Goal: Communication & Community: Answer question/provide support

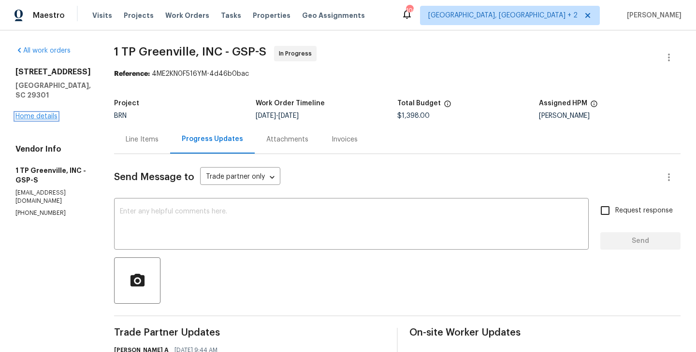
click at [46, 115] on link "Home details" at bounding box center [36, 116] width 42 height 7
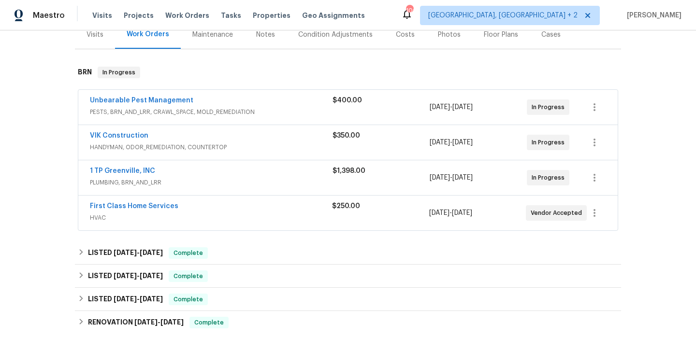
scroll to position [129, 0]
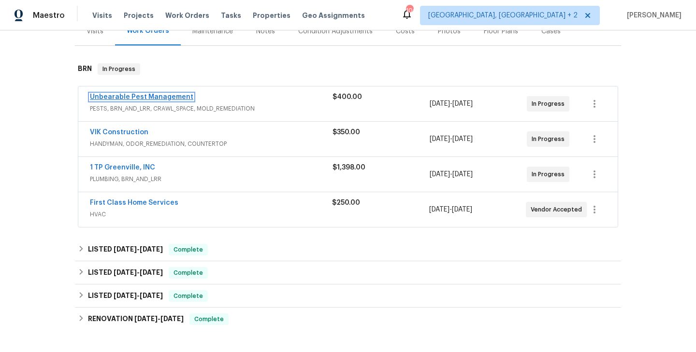
click at [150, 95] on link "Unbearable Pest Management" at bounding box center [141, 97] width 103 height 7
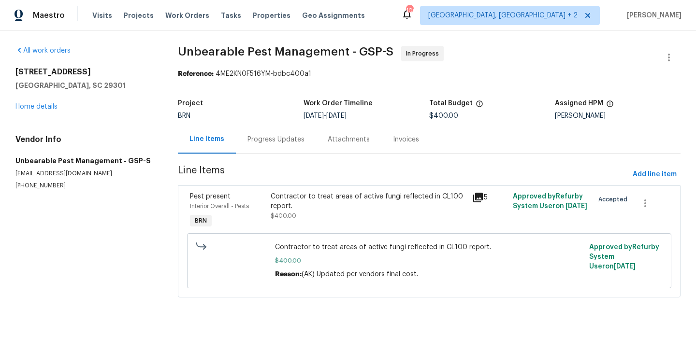
click at [282, 146] on div "Progress Updates" at bounding box center [276, 139] width 80 height 29
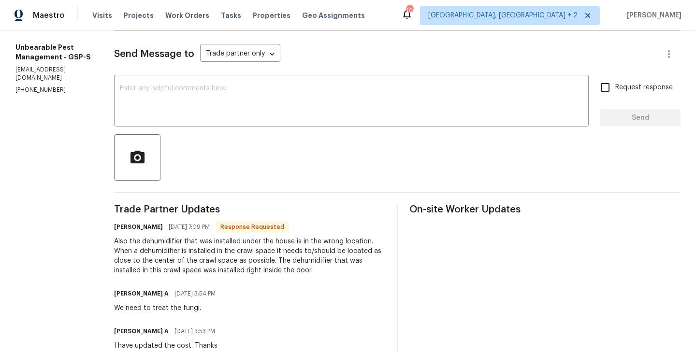
scroll to position [124, 0]
click at [126, 229] on h6 "Dylan Hodges" at bounding box center [138, 226] width 49 height 10
copy h6 "Dylan"
click at [170, 113] on textarea at bounding box center [351, 101] width 463 height 34
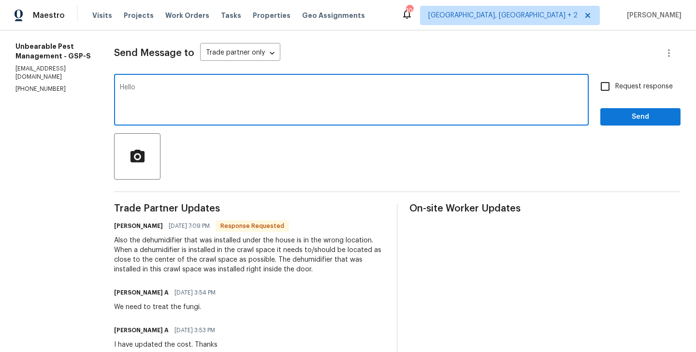
paste textarea "Dylan"
click at [213, 88] on textarea "Hello Dylan, Will there be any if the dehumidifier if relocated the" at bounding box center [351, 101] width 463 height 34
click at [214, 88] on textarea "Hello Dylan, Will there be any if the dehumidifier if relocated the" at bounding box center [351, 101] width 463 height 34
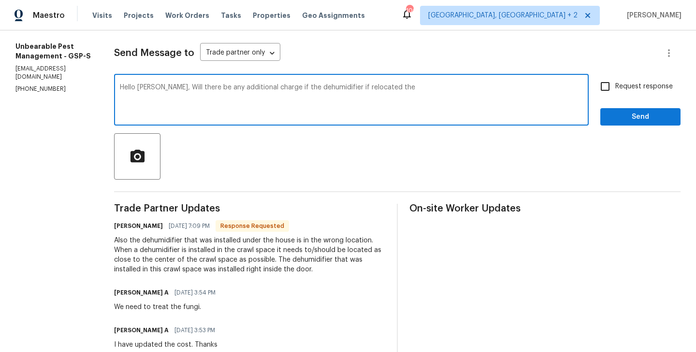
click at [332, 88] on textarea "Hello Dylan, Will there be any additional charge if the dehumidifier if relocat…" at bounding box center [351, 101] width 463 height 34
type textarea "Hello Dylan, Will there be any additional charge if the dehumidifier is relocat…"
click at [610, 95] on input "Request response" at bounding box center [605, 86] width 20 height 20
checkbox input "true"
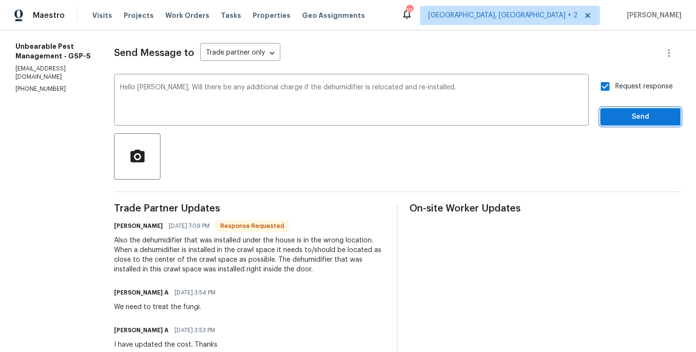
click at [631, 108] on button "Send" at bounding box center [640, 117] width 80 height 18
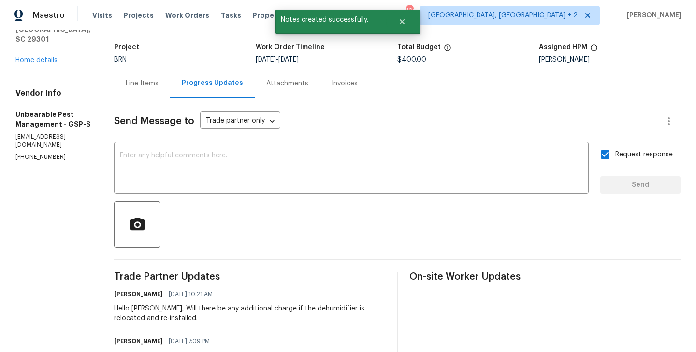
scroll to position [39, 0]
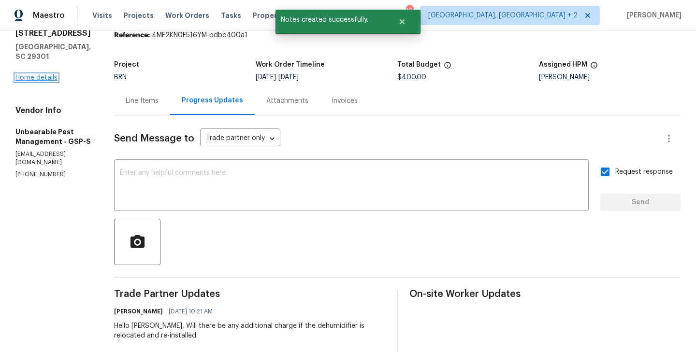
click at [43, 74] on link "Home details" at bounding box center [36, 77] width 42 height 7
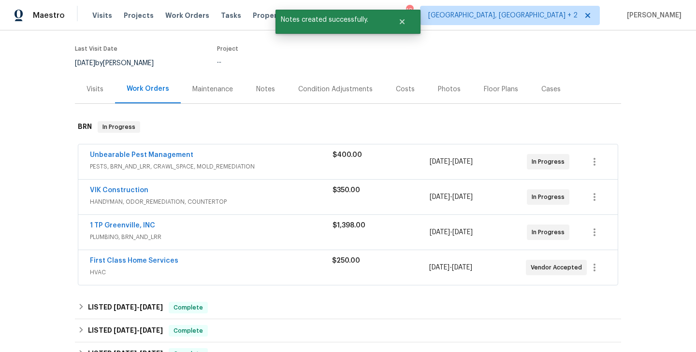
scroll to position [74, 0]
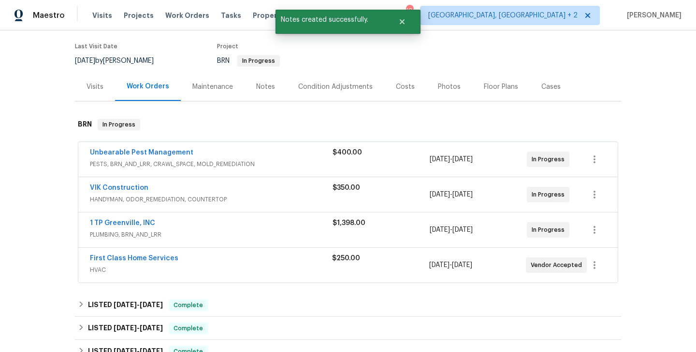
click at [123, 191] on span "VIK Construction" at bounding box center [119, 188] width 58 height 10
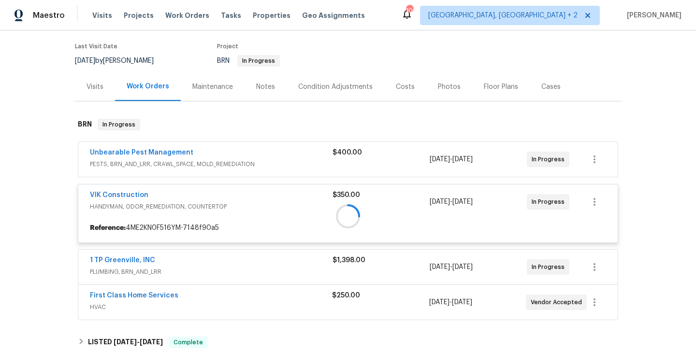
click at [112, 195] on div at bounding box center [348, 216] width 546 height 214
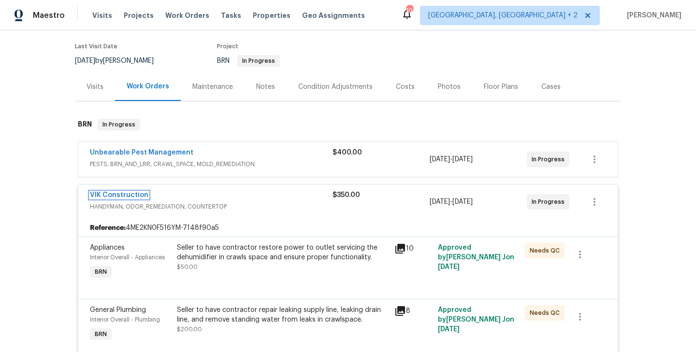
click at [112, 195] on link "VIK Construction" at bounding box center [119, 195] width 58 height 7
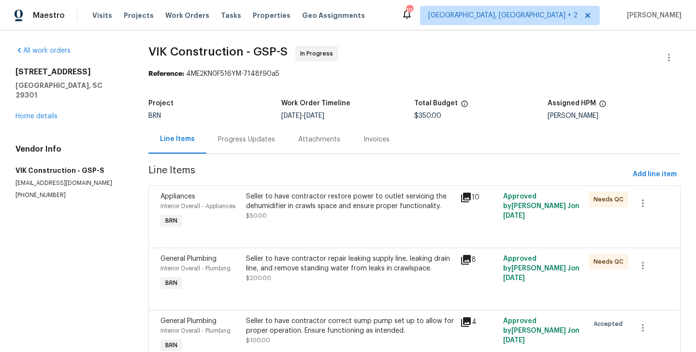
click at [237, 139] on div "Progress Updates" at bounding box center [246, 140] width 57 height 10
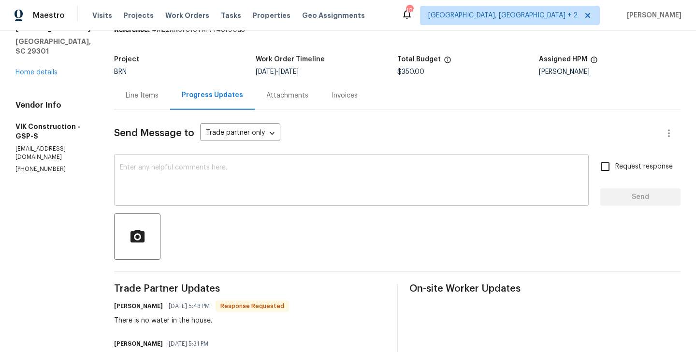
scroll to position [43, 0]
click at [162, 104] on div "Line Items" at bounding box center [142, 96] width 56 height 29
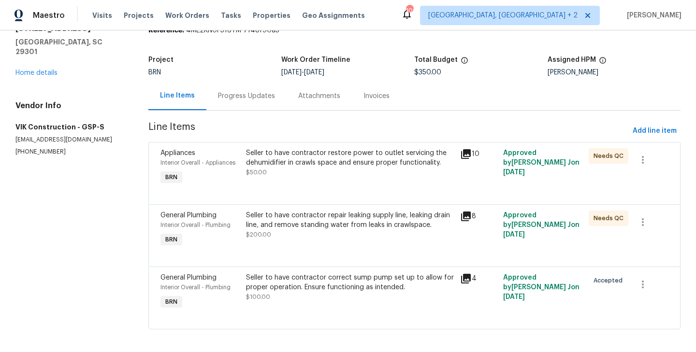
scroll to position [48, 0]
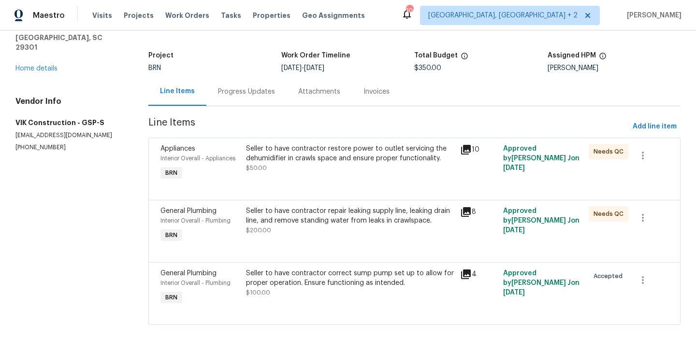
click at [234, 281] on div "Interior Overall - Plumbing" at bounding box center [200, 283] width 80 height 10
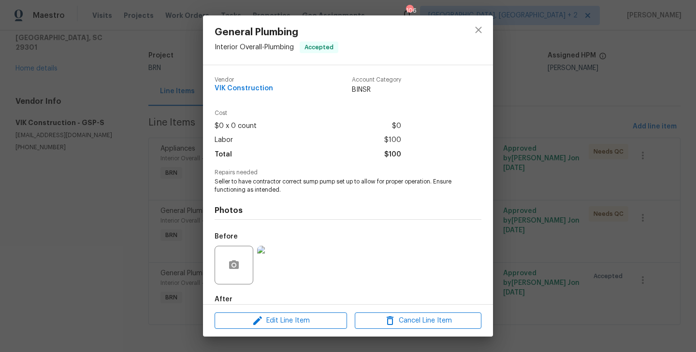
scroll to position [53, 0]
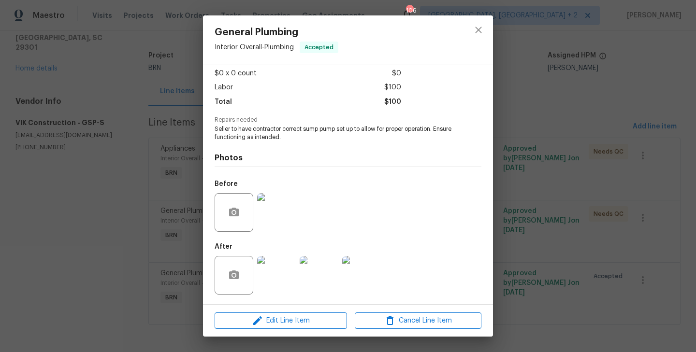
click at [288, 218] on img at bounding box center [276, 212] width 39 height 39
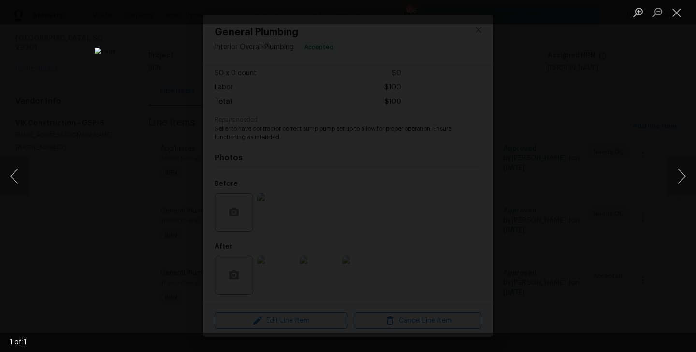
click at [131, 199] on div "Lightbox" at bounding box center [348, 176] width 696 height 352
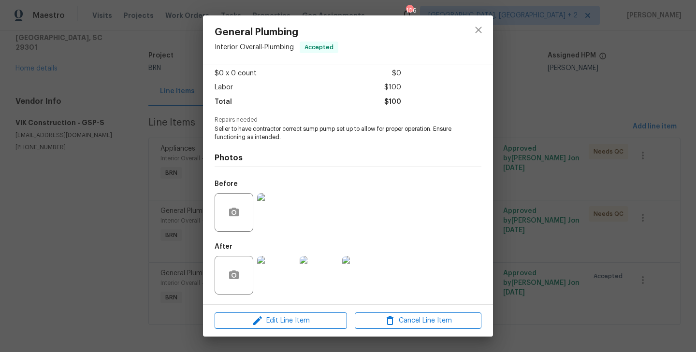
click at [275, 281] on img at bounding box center [276, 275] width 39 height 39
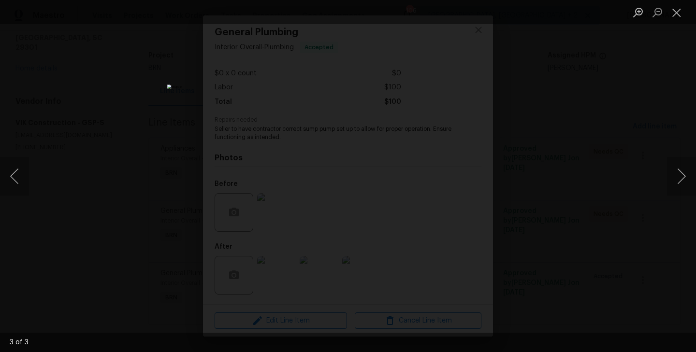
click at [74, 189] on div "Lightbox" at bounding box center [348, 176] width 696 height 352
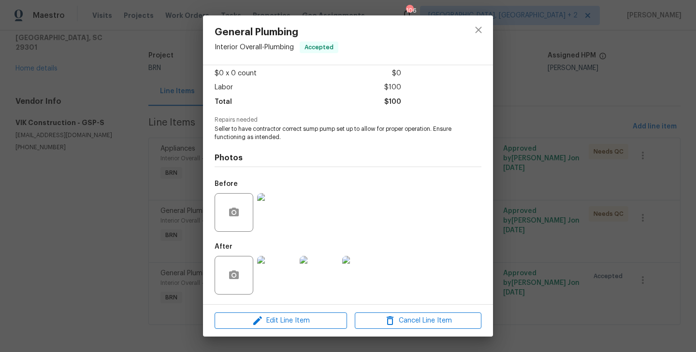
click at [128, 161] on div "General Plumbing Interior Overall - Plumbing Accepted Vendor VIK Construction A…" at bounding box center [348, 176] width 696 height 352
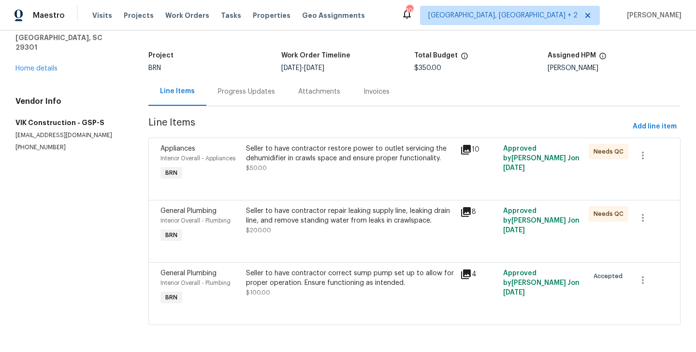
click at [235, 96] on div "Progress Updates" at bounding box center [246, 91] width 80 height 29
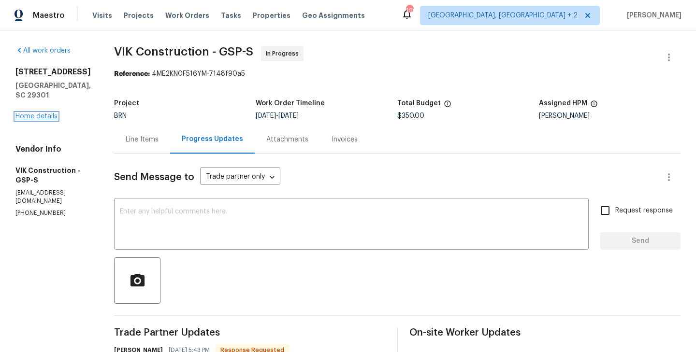
click at [47, 113] on link "Home details" at bounding box center [36, 116] width 42 height 7
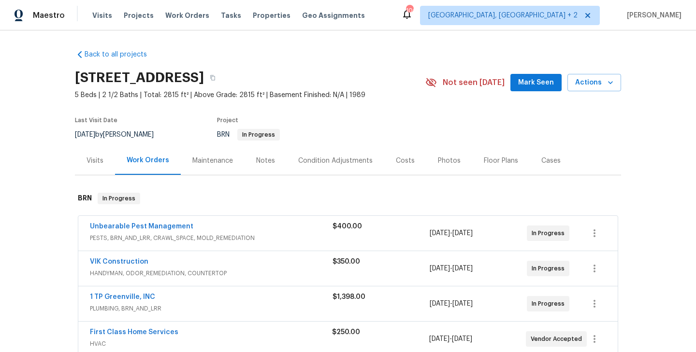
scroll to position [59, 0]
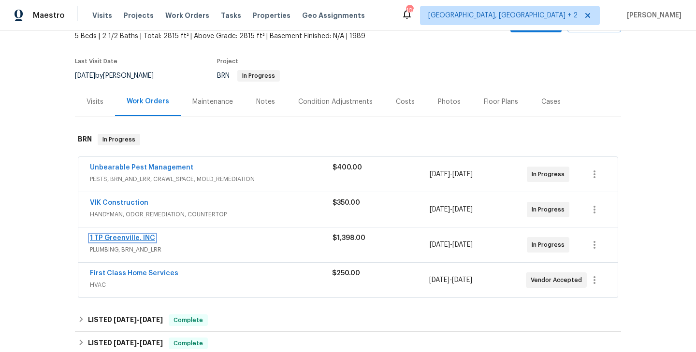
click at [121, 238] on link "1 TP Greenville, INC" at bounding box center [122, 238] width 65 height 7
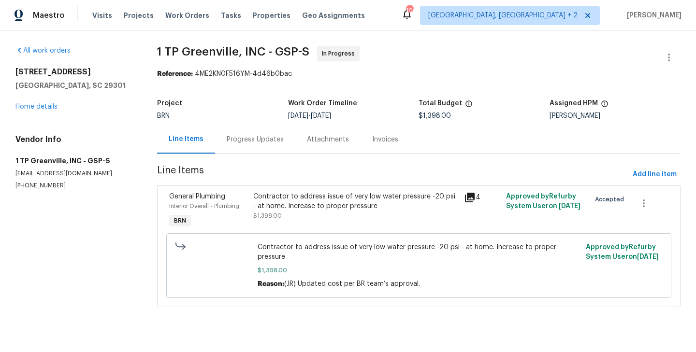
click at [245, 131] on div "Progress Updates" at bounding box center [255, 139] width 80 height 29
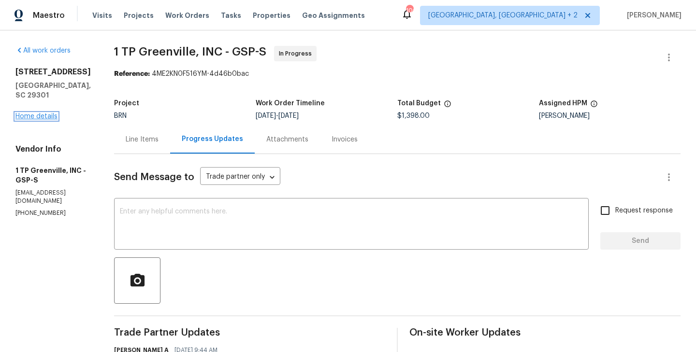
click at [43, 117] on link "Home details" at bounding box center [36, 116] width 42 height 7
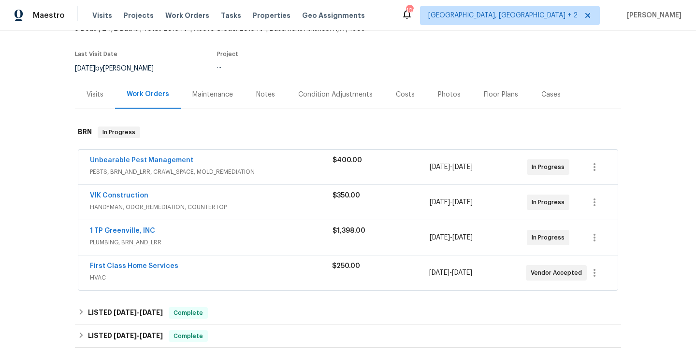
scroll to position [74, 0]
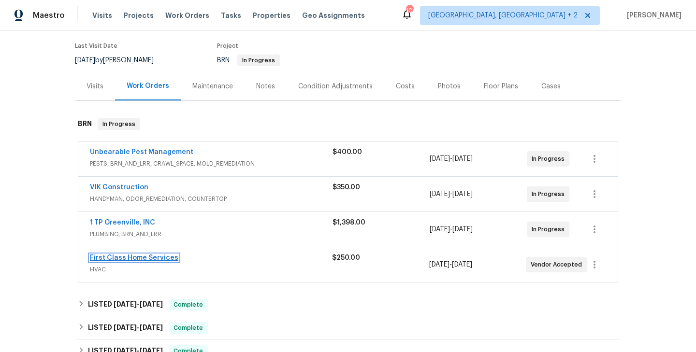
click at [140, 257] on link "First Class Home Services" at bounding box center [134, 258] width 88 height 7
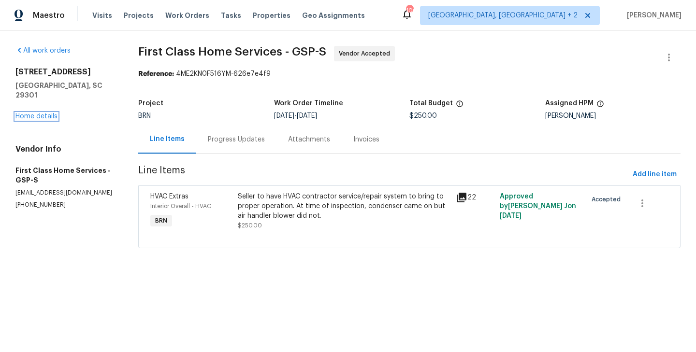
click at [51, 113] on link "Home details" at bounding box center [36, 116] width 42 height 7
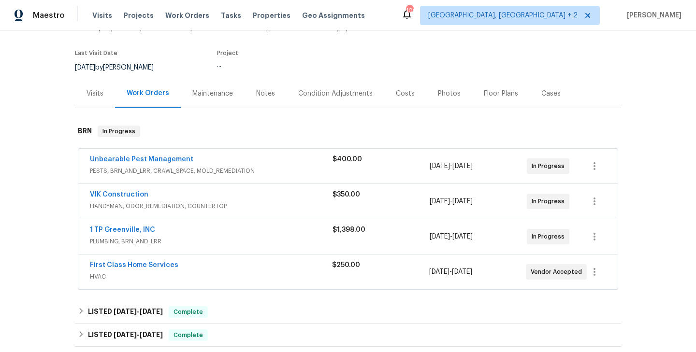
scroll to position [78, 0]
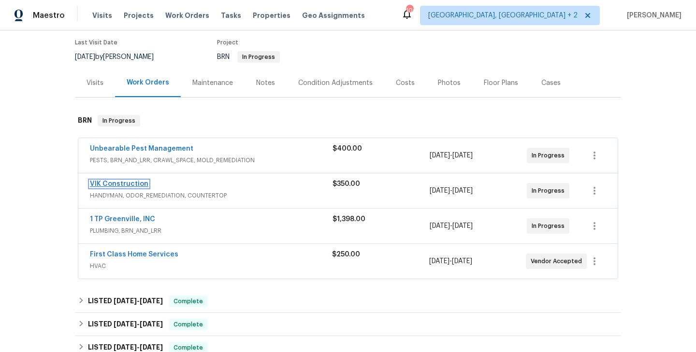
click at [126, 182] on link "VIK Construction" at bounding box center [119, 184] width 58 height 7
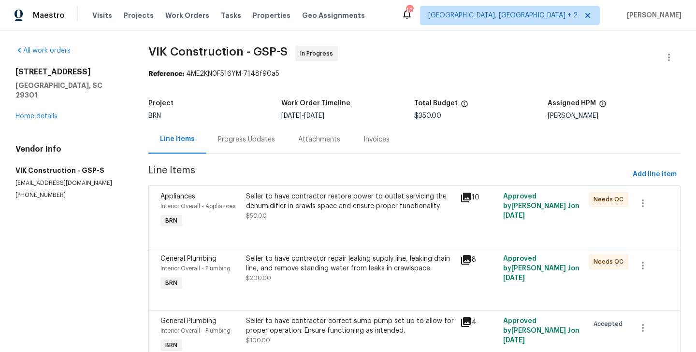
click at [230, 135] on div "Progress Updates" at bounding box center [246, 140] width 57 height 10
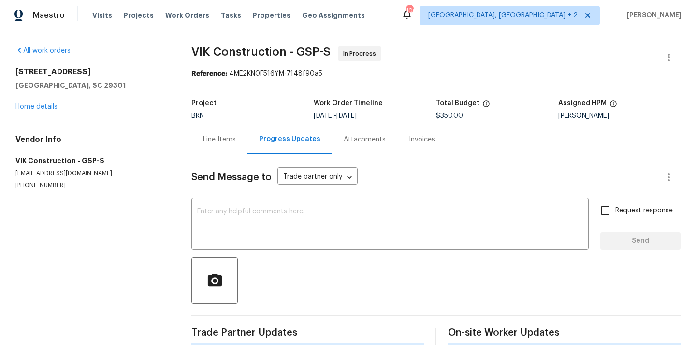
scroll to position [9, 0]
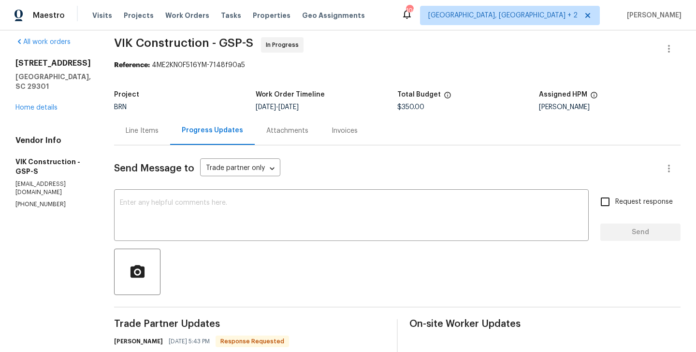
click at [158, 133] on div "Line Items" at bounding box center [142, 131] width 33 height 10
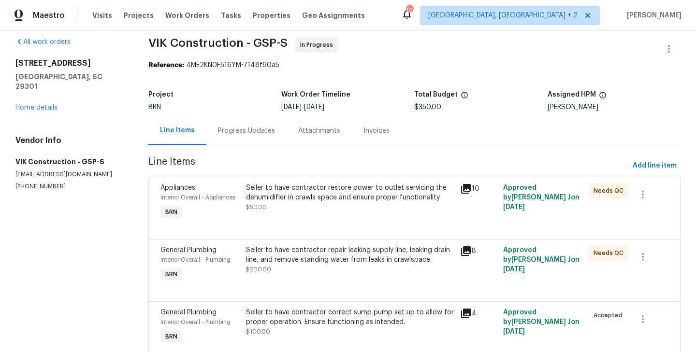
scroll to position [48, 0]
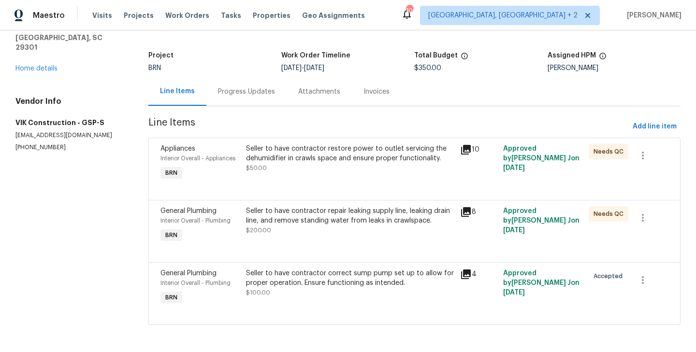
click at [251, 156] on div "Seller to have contractor restore power to outlet servicing the dehumidifier in…" at bounding box center [350, 153] width 208 height 19
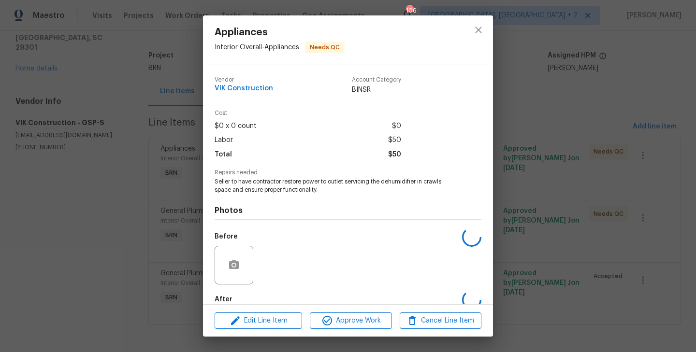
scroll to position [53, 0]
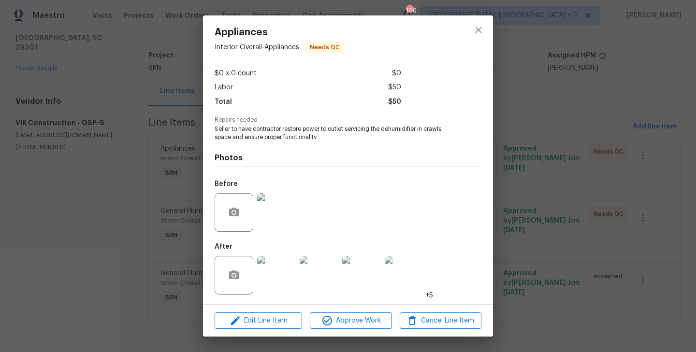
click at [273, 275] on img at bounding box center [276, 275] width 39 height 39
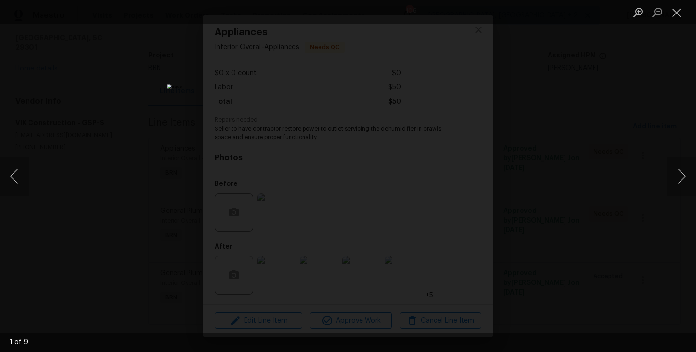
click at [105, 145] on div "Lightbox" at bounding box center [348, 176] width 696 height 352
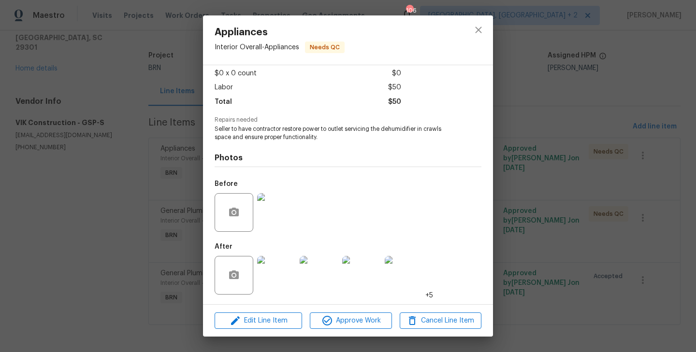
click at [105, 201] on div "Appliances Interior Overall - Appliances Needs QC Vendor VIK Construction Accou…" at bounding box center [348, 176] width 696 height 352
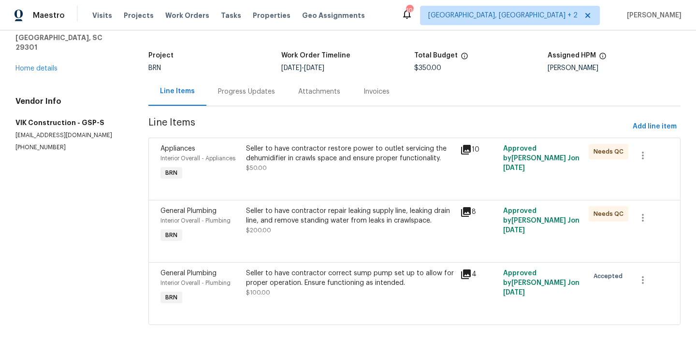
scroll to position [0, 0]
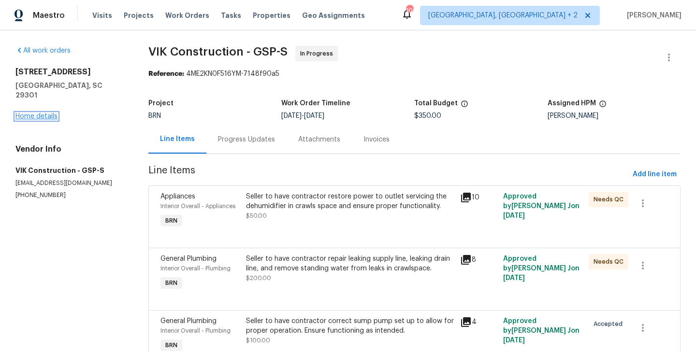
click at [48, 113] on link "Home details" at bounding box center [36, 116] width 42 height 7
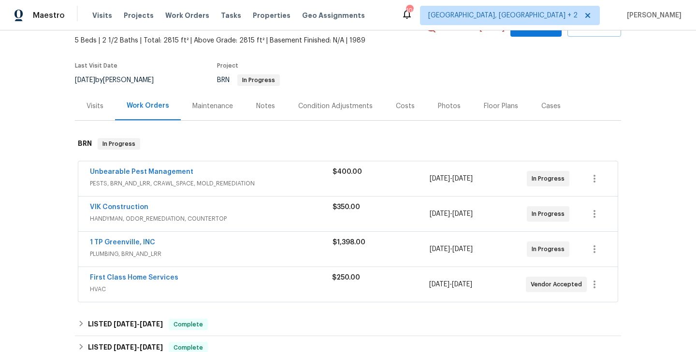
scroll to position [66, 0]
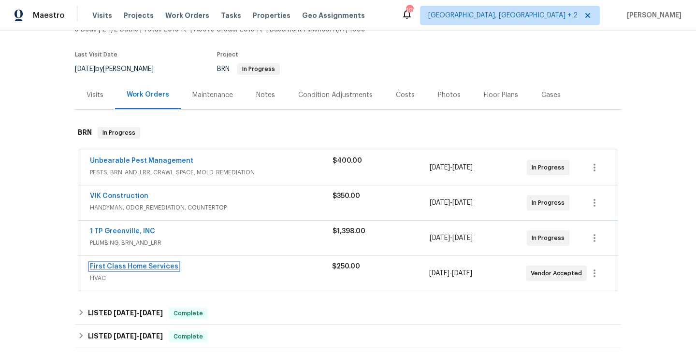
click at [144, 266] on link "First Class Home Services" at bounding box center [134, 266] width 88 height 7
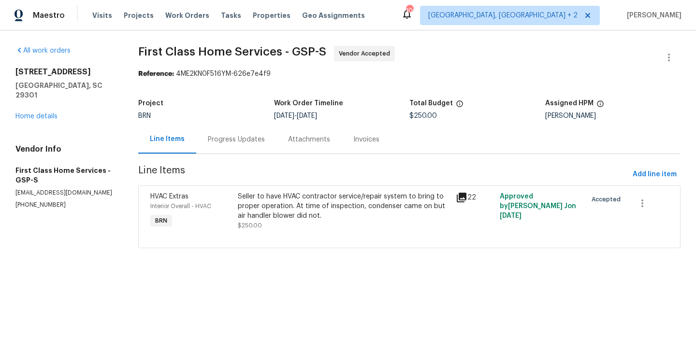
click at [254, 131] on div "Progress Updates" at bounding box center [236, 139] width 80 height 29
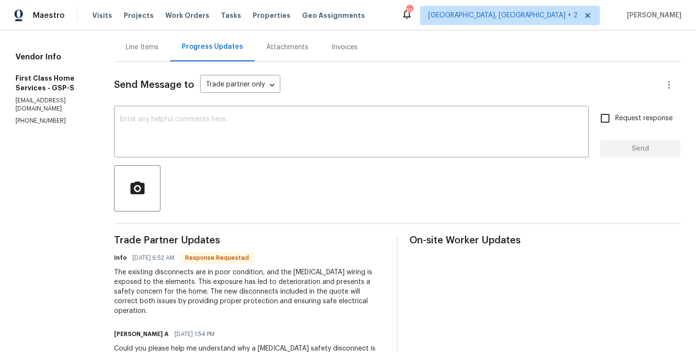
scroll to position [56, 0]
